Goal: Leave review/rating

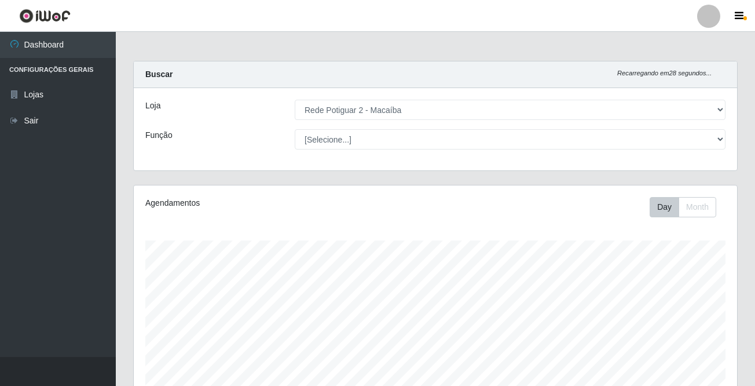
select select "101"
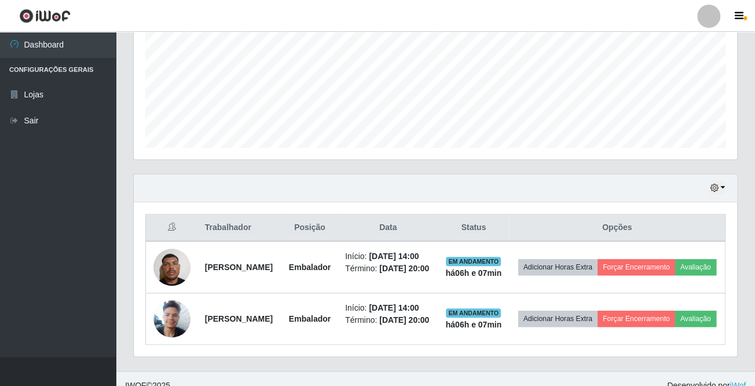
scroll to position [240, 603]
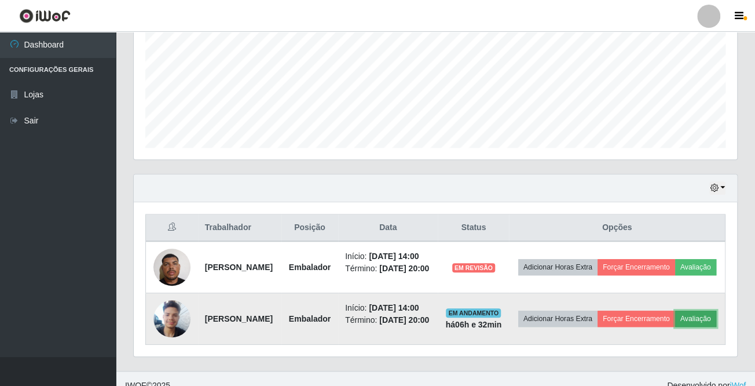
click at [675, 326] on button "Avaliação" at bounding box center [695, 318] width 41 height 16
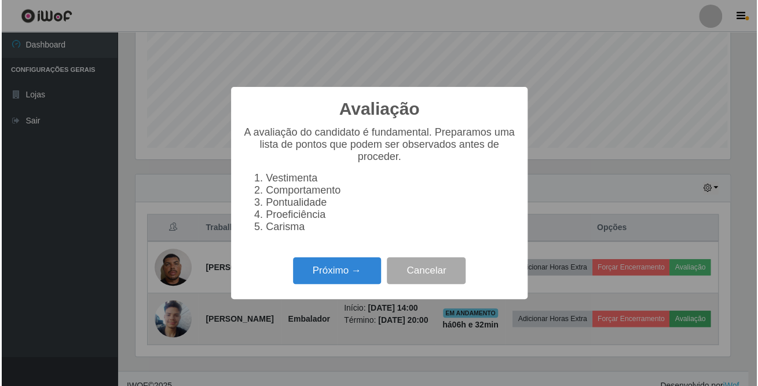
scroll to position [240, 597]
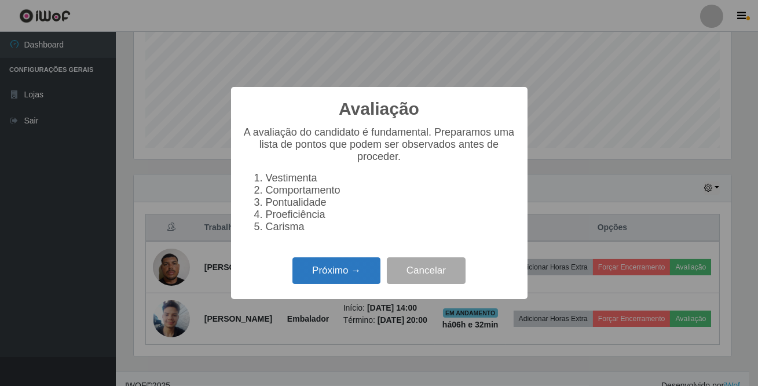
click at [359, 275] on button "Próximo →" at bounding box center [336, 270] width 88 height 27
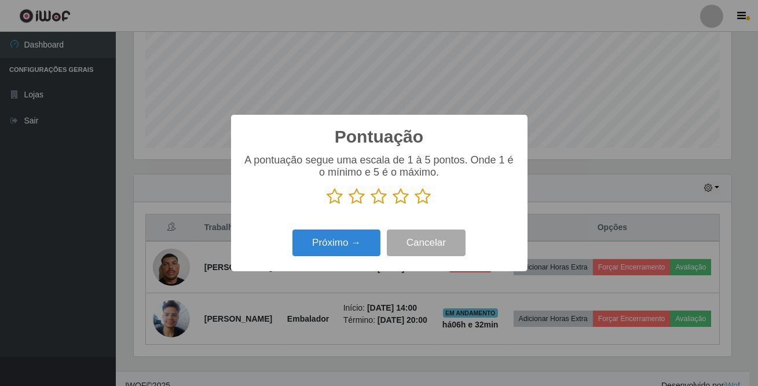
scroll to position [578597, 578239]
click at [427, 200] on icon at bounding box center [423, 196] width 16 height 17
click at [415, 205] on input "radio" at bounding box center [415, 205] width 0 height 0
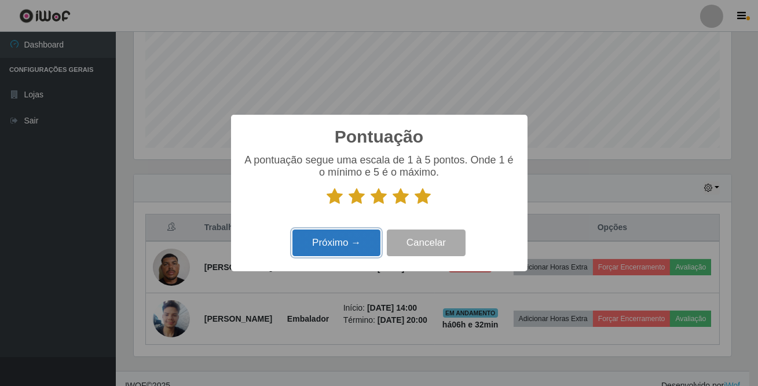
click at [366, 238] on button "Próximo →" at bounding box center [336, 242] width 88 height 27
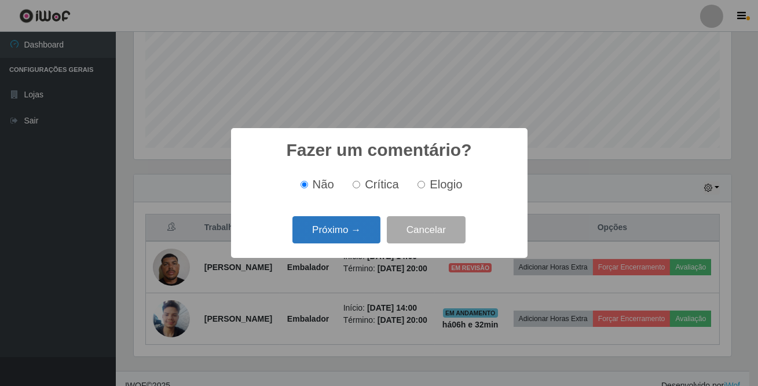
click at [322, 224] on button "Próximo →" at bounding box center [336, 229] width 88 height 27
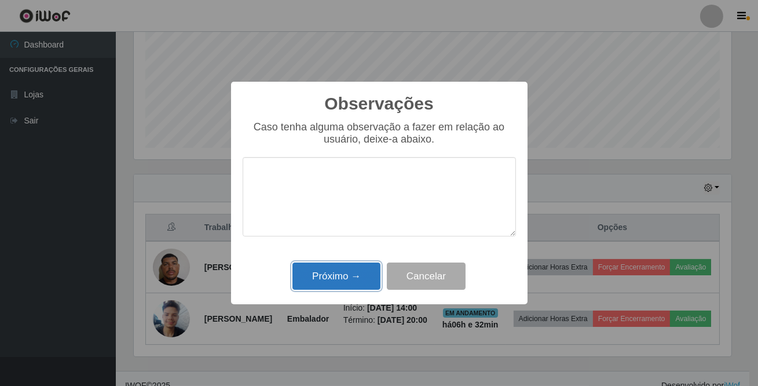
click at [337, 272] on button "Próximo →" at bounding box center [336, 275] width 88 height 27
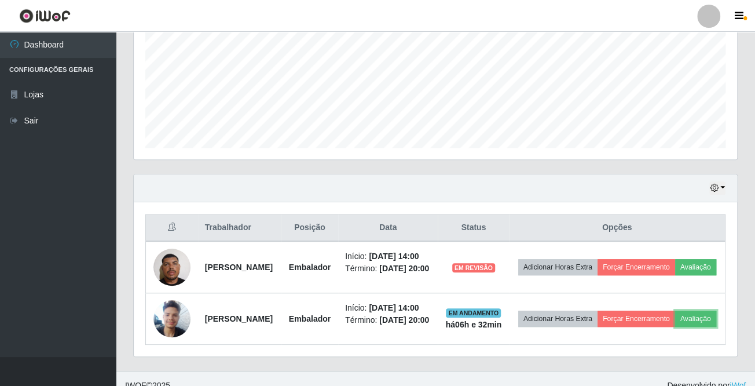
scroll to position [240, 603]
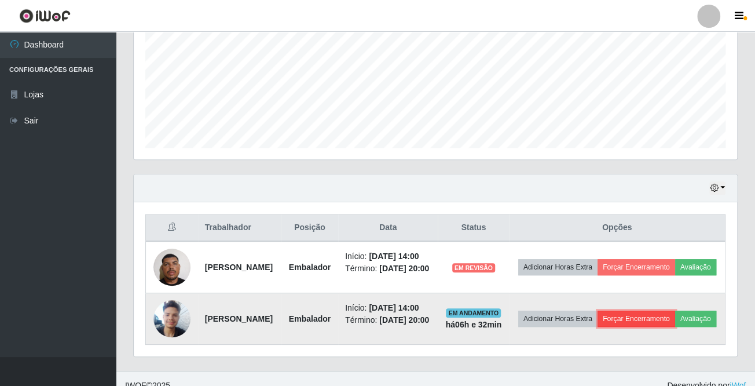
click at [675, 323] on button "Forçar Encerramento" at bounding box center [636, 318] width 78 height 16
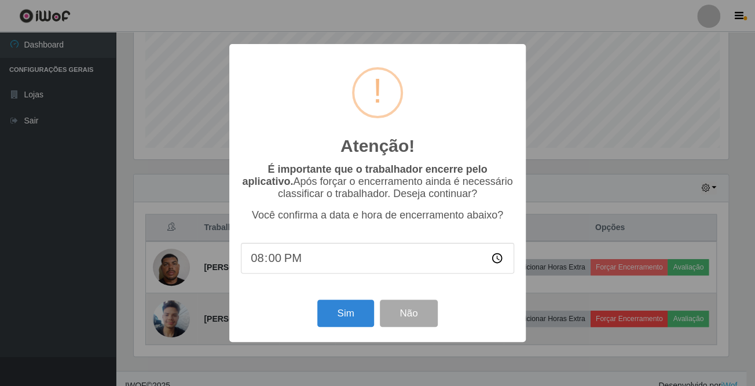
scroll to position [240, 597]
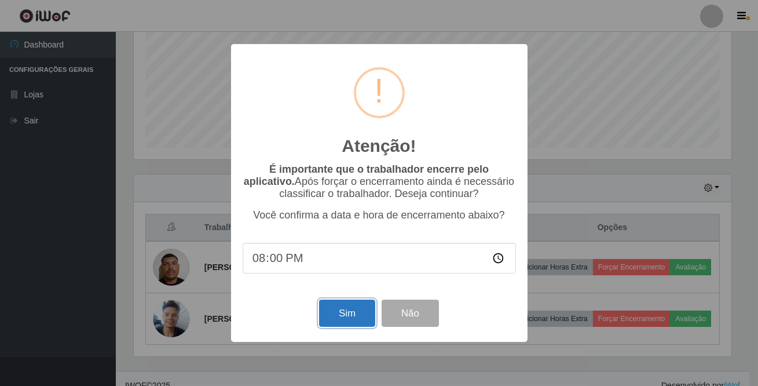
click at [341, 322] on button "Sim" at bounding box center [347, 312] width 56 height 27
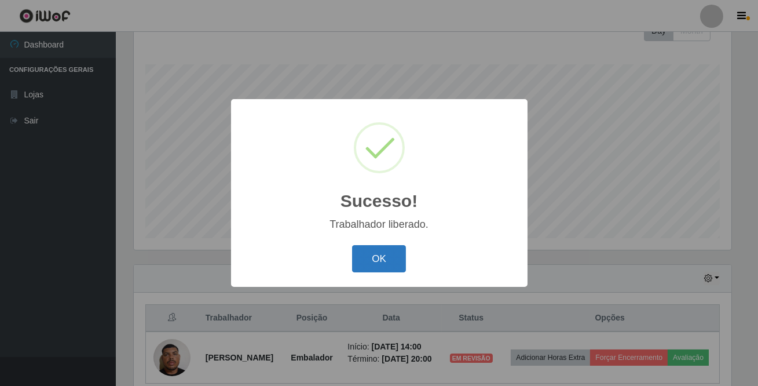
click at [385, 255] on button "OK" at bounding box center [379, 258] width 54 height 27
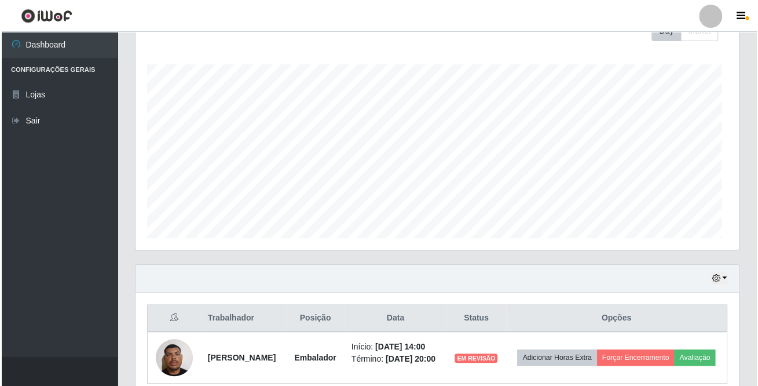
scroll to position [240, 603]
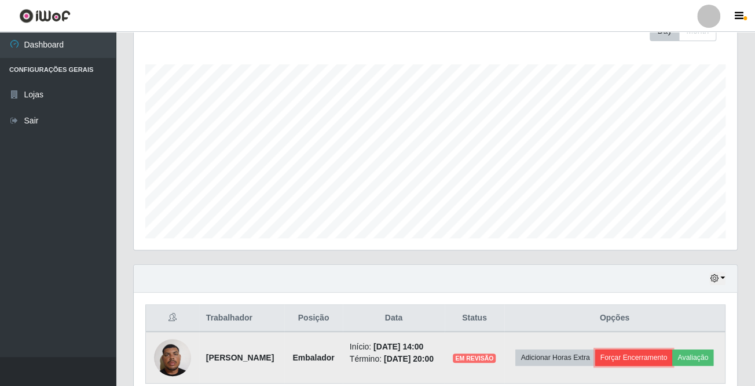
click at [647, 349] on button "Forçar Encerramento" at bounding box center [634, 357] width 78 height 16
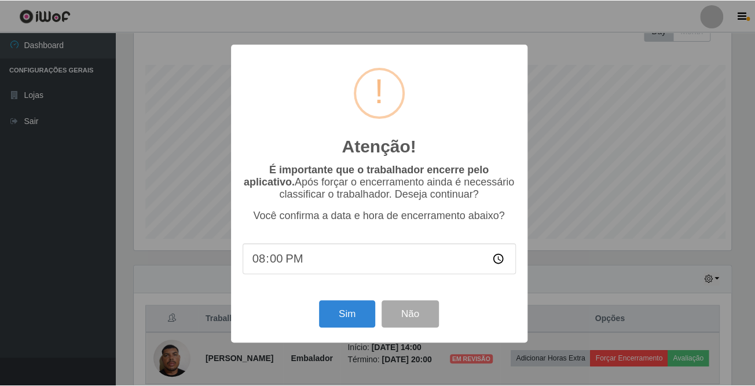
scroll to position [240, 597]
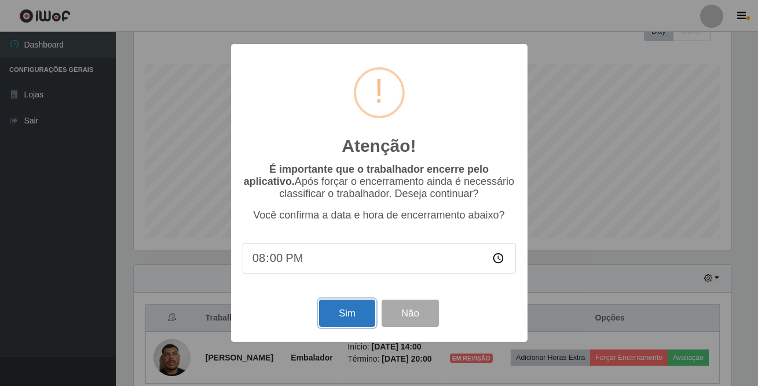
click at [319, 314] on button "Sim" at bounding box center [347, 312] width 56 height 27
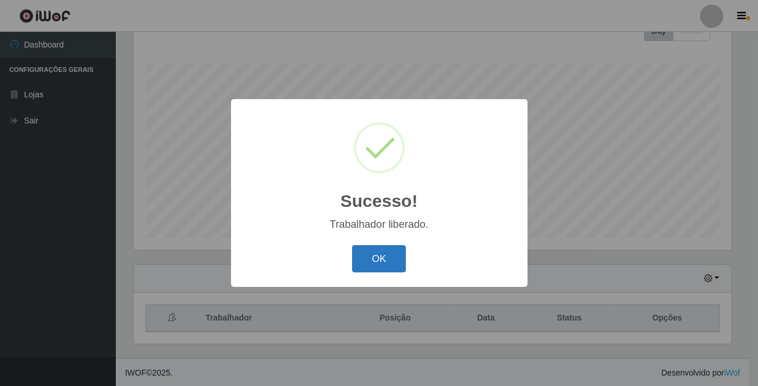
click at [387, 266] on button "OK" at bounding box center [379, 258] width 54 height 27
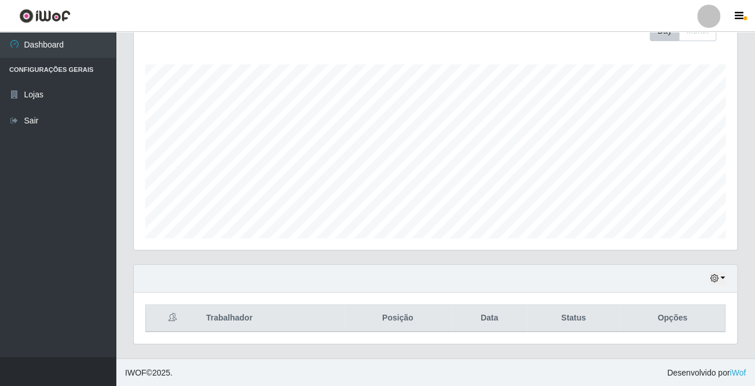
scroll to position [0, 0]
